Goal: Find specific page/section: Find specific page/section

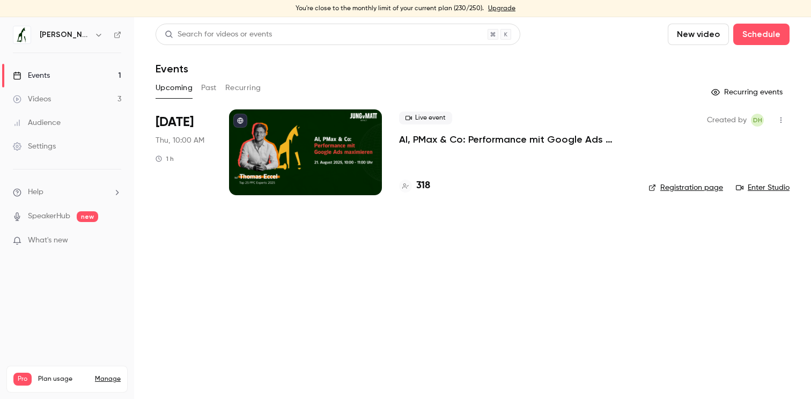
click at [770, 186] on link "Enter Studio" at bounding box center [763, 187] width 54 height 11
click at [781, 188] on link "Enter Studio" at bounding box center [763, 187] width 54 height 11
